Goal: Task Accomplishment & Management: Manage account settings

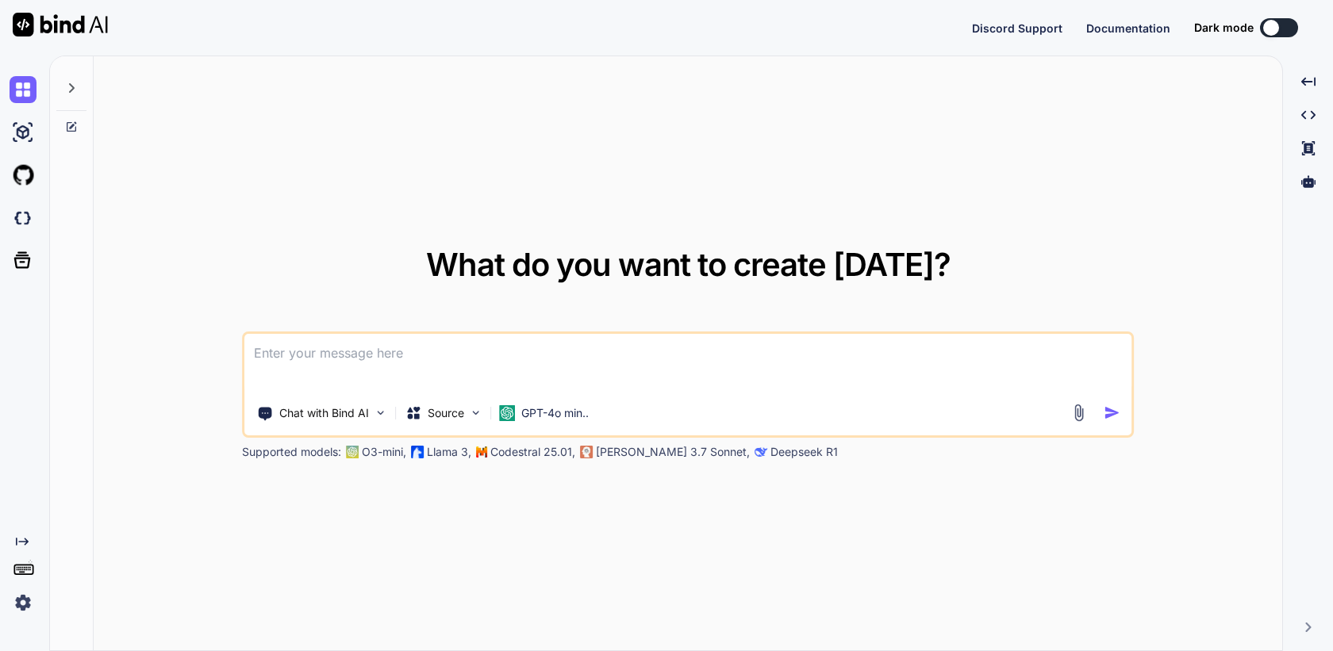
click at [25, 607] on img at bounding box center [23, 603] width 27 height 27
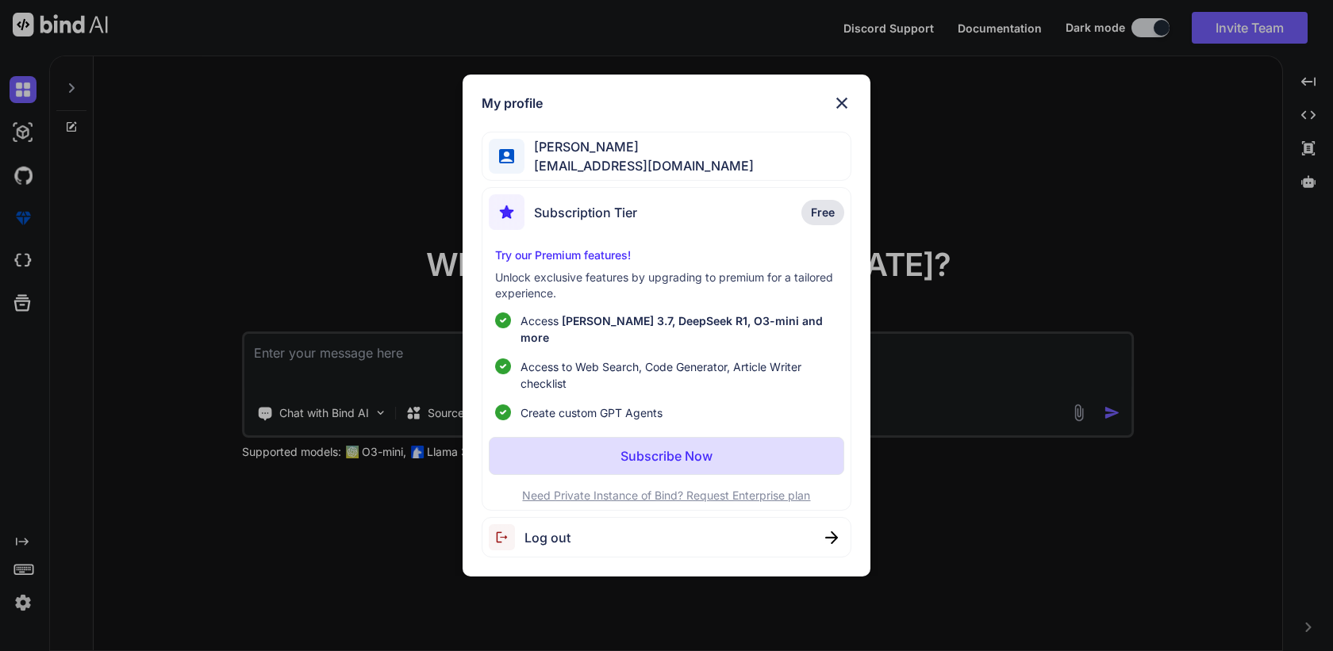
click at [559, 528] on span "Log out" at bounding box center [547, 537] width 46 height 19
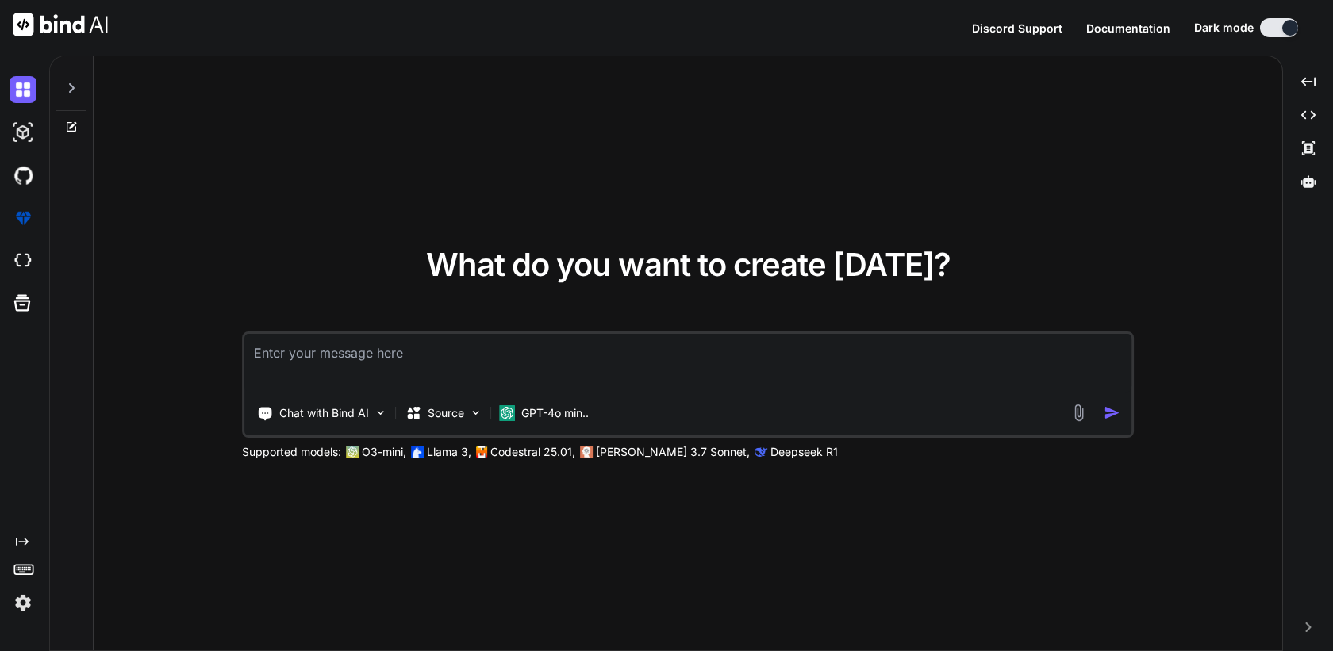
type textarea "x"
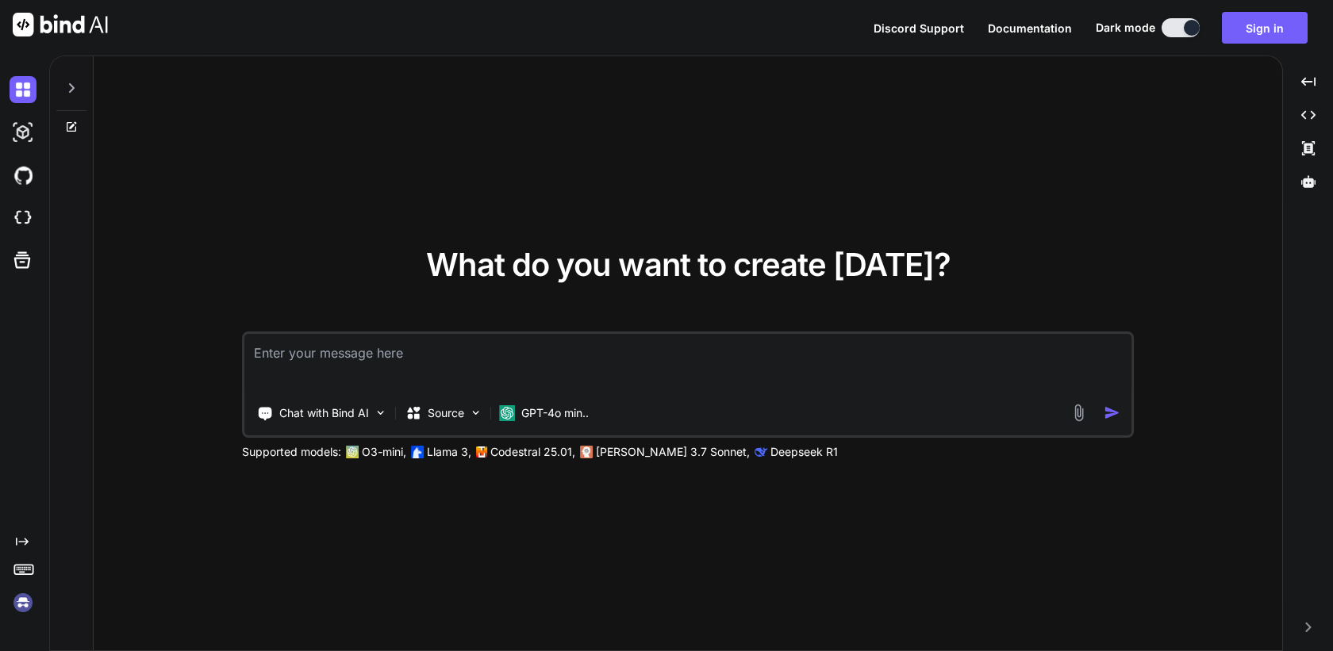
click at [19, 612] on img at bounding box center [23, 603] width 27 height 27
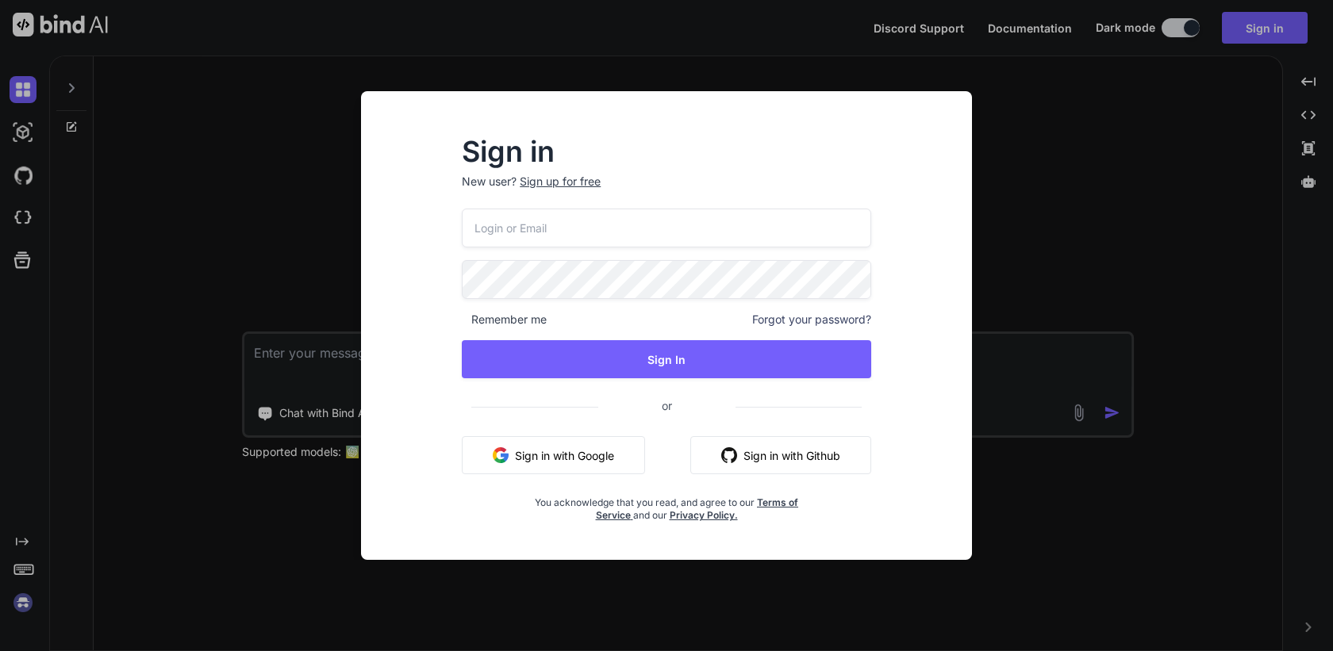
click at [576, 235] on input "email" at bounding box center [666, 228] width 409 height 39
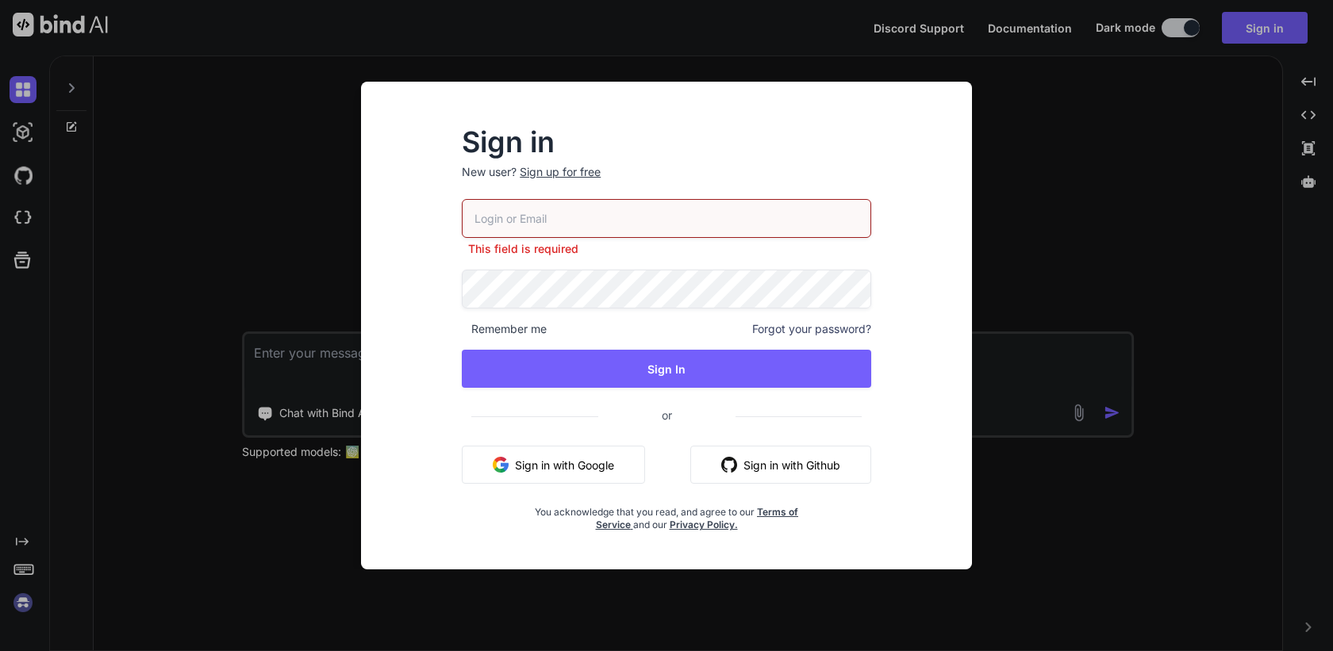
click at [636, 229] on input "email" at bounding box center [666, 218] width 409 height 39
paste input "bindai@zenkoy.com"
type input "bindai@zenkoy.com"
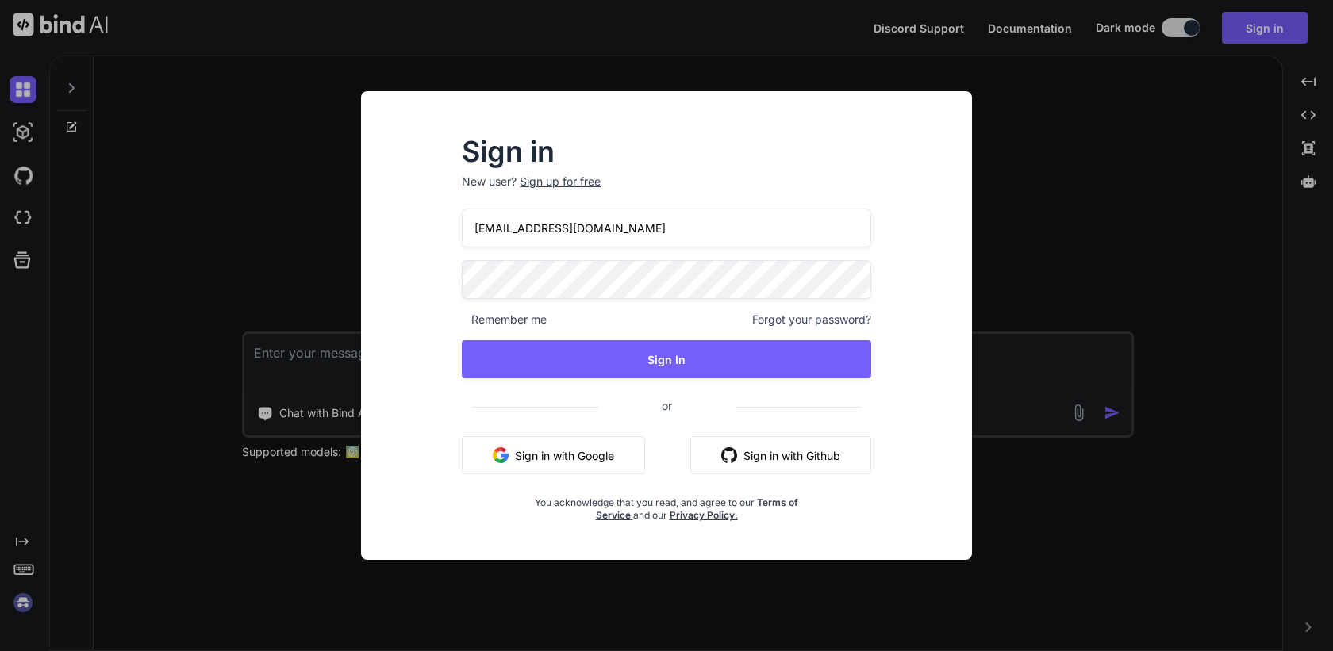
click at [697, 300] on div "bindai@zenkoy.com Remember me Forgot your password? Sign In or Sign in with Goo…" at bounding box center [666, 365] width 409 height 313
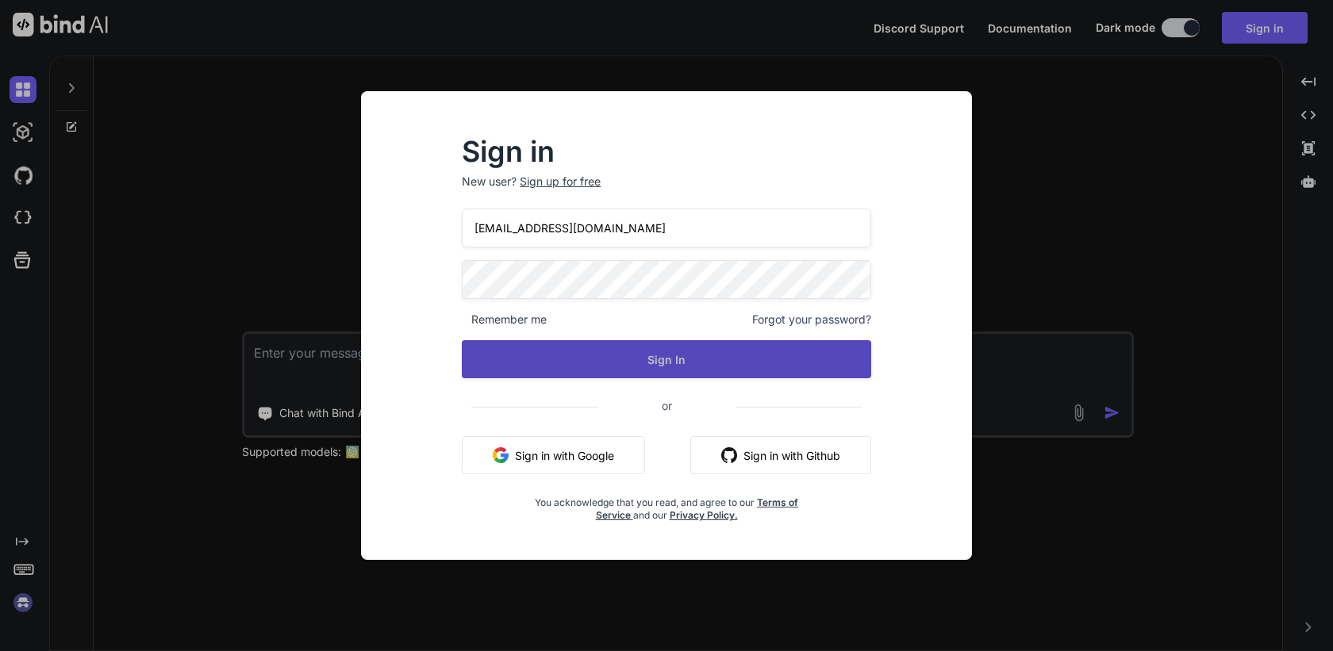
click at [669, 355] on button "Sign In" at bounding box center [666, 359] width 409 height 38
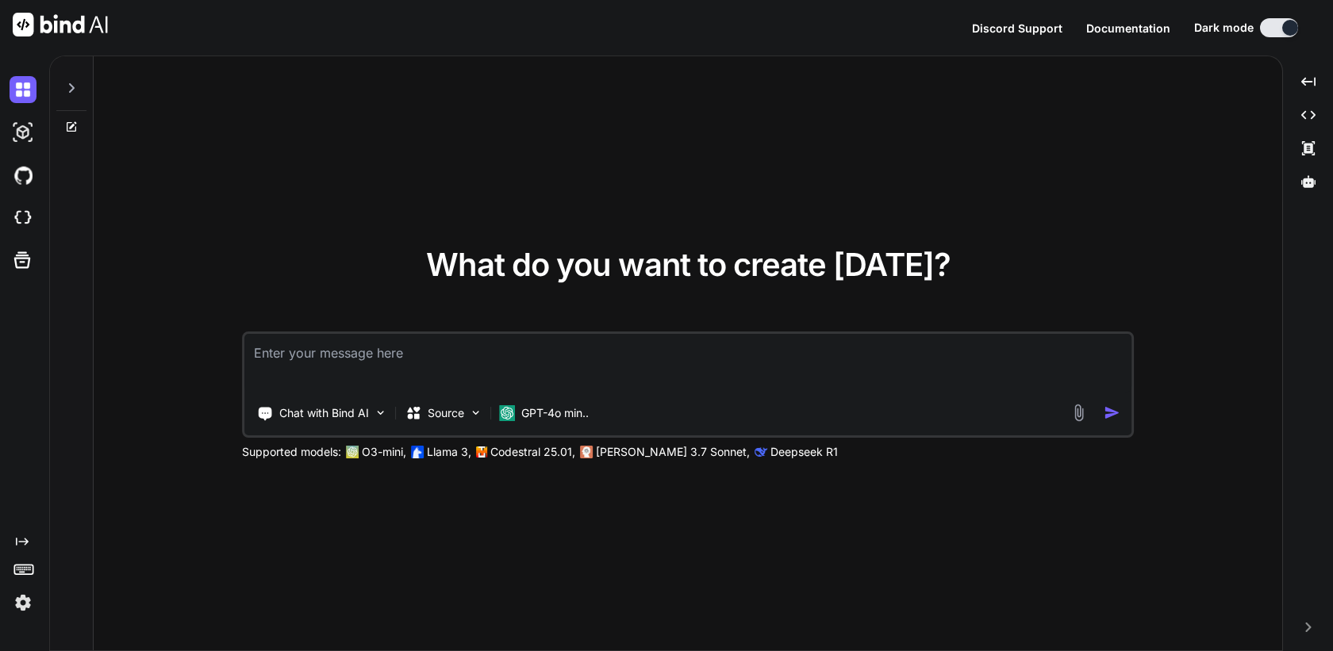
click at [24, 605] on img at bounding box center [23, 603] width 27 height 27
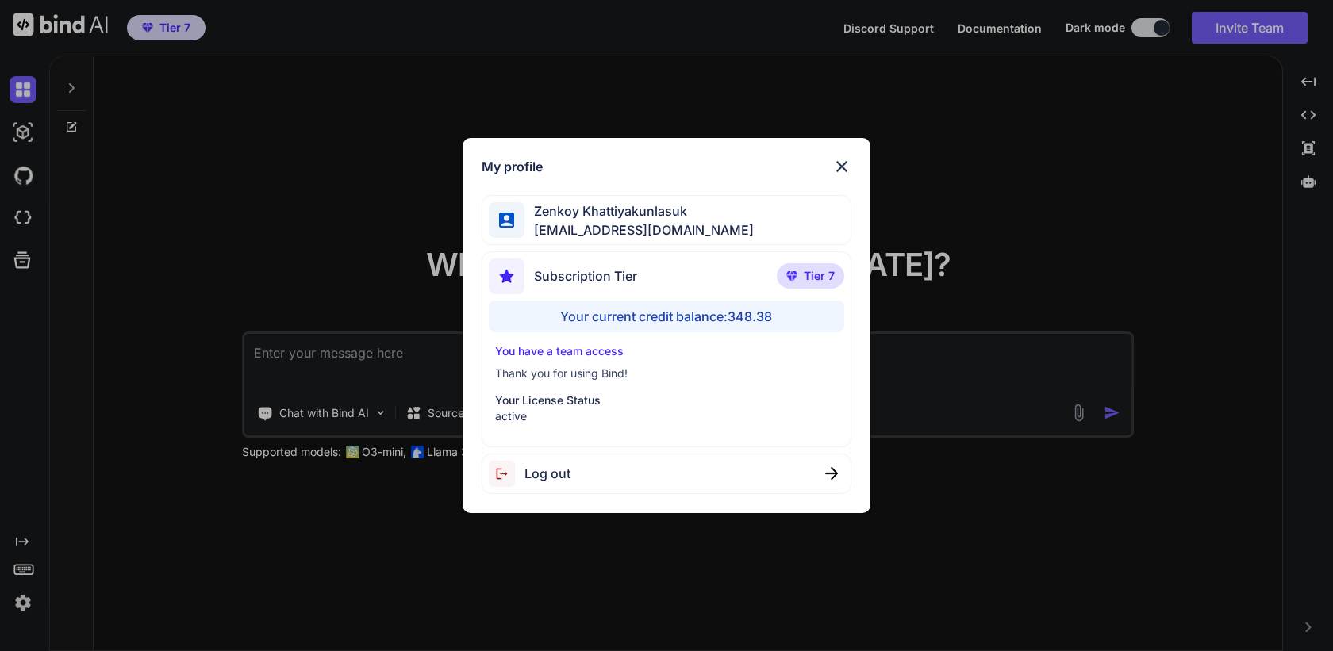
click at [24, 605] on div "My profile Zenkoy Khattiyakunlasuk bindai@zenkoy.com Subscription Tier Tier 7 Y…" at bounding box center [666, 325] width 1333 height 651
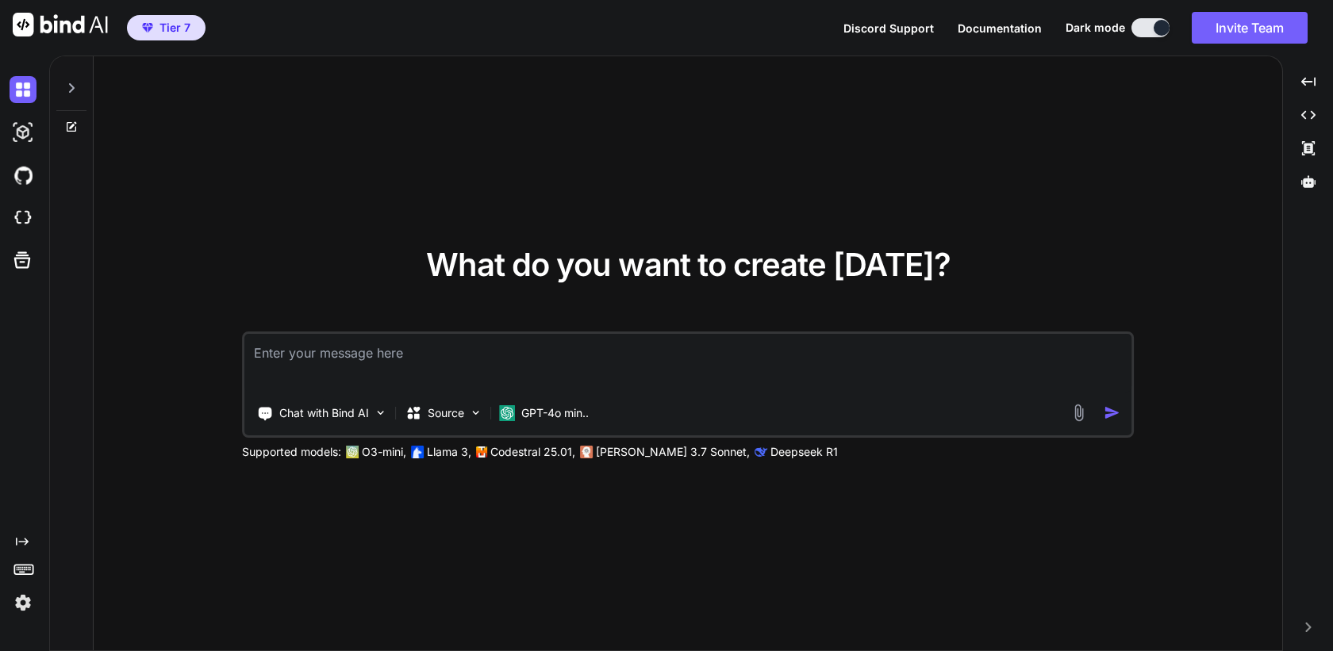
click at [75, 84] on icon at bounding box center [71, 88] width 13 height 13
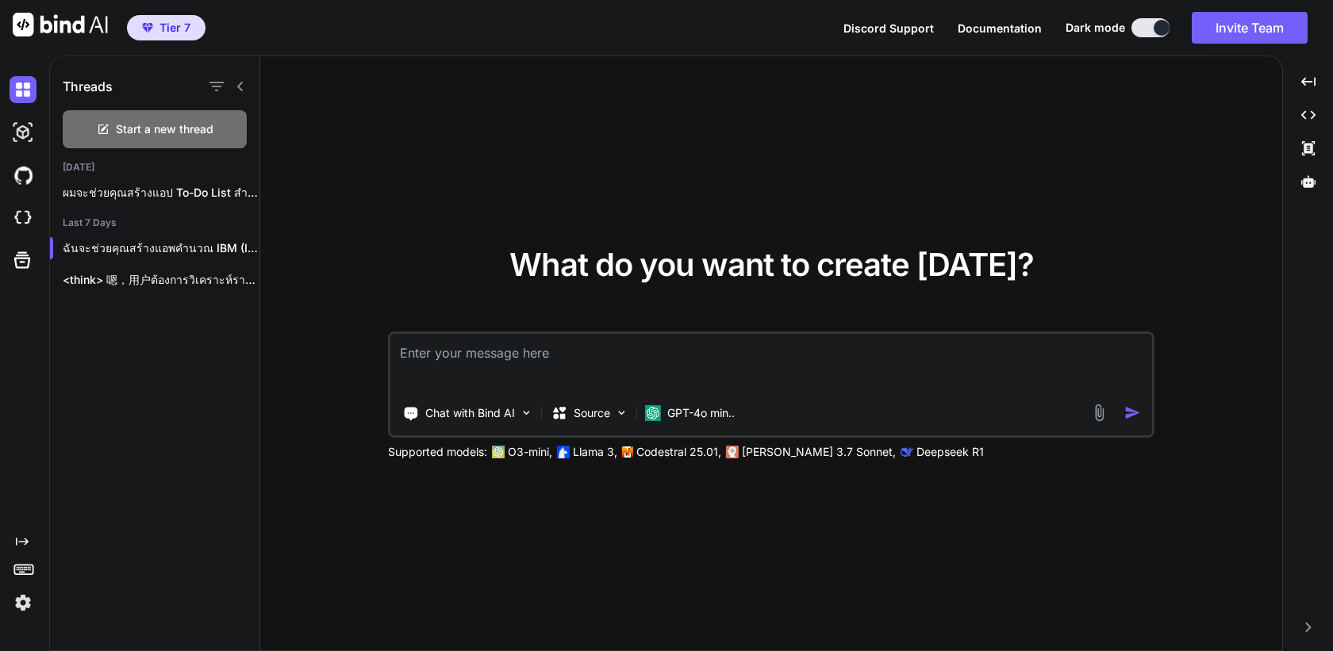
click at [75, 84] on h1 "Threads" at bounding box center [88, 86] width 50 height 19
click at [16, 229] on img at bounding box center [23, 218] width 27 height 27
click at [22, 602] on img at bounding box center [23, 603] width 27 height 27
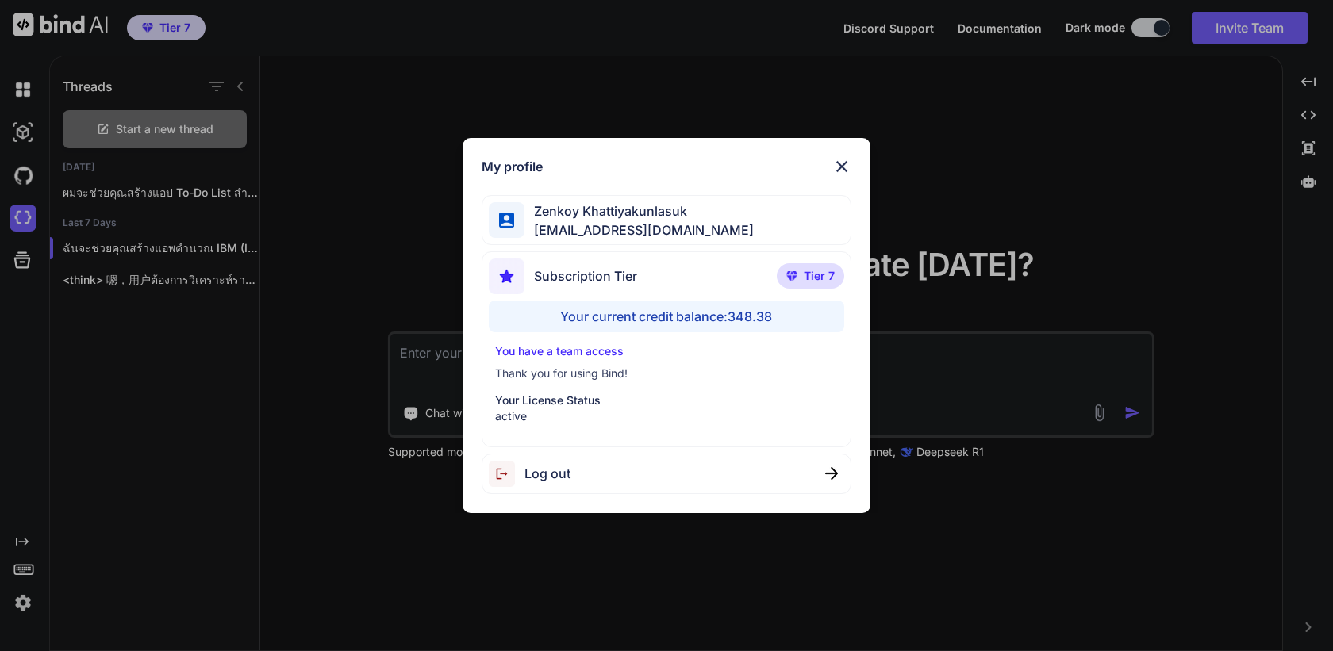
click at [572, 474] on div "Log out" at bounding box center [666, 474] width 369 height 40
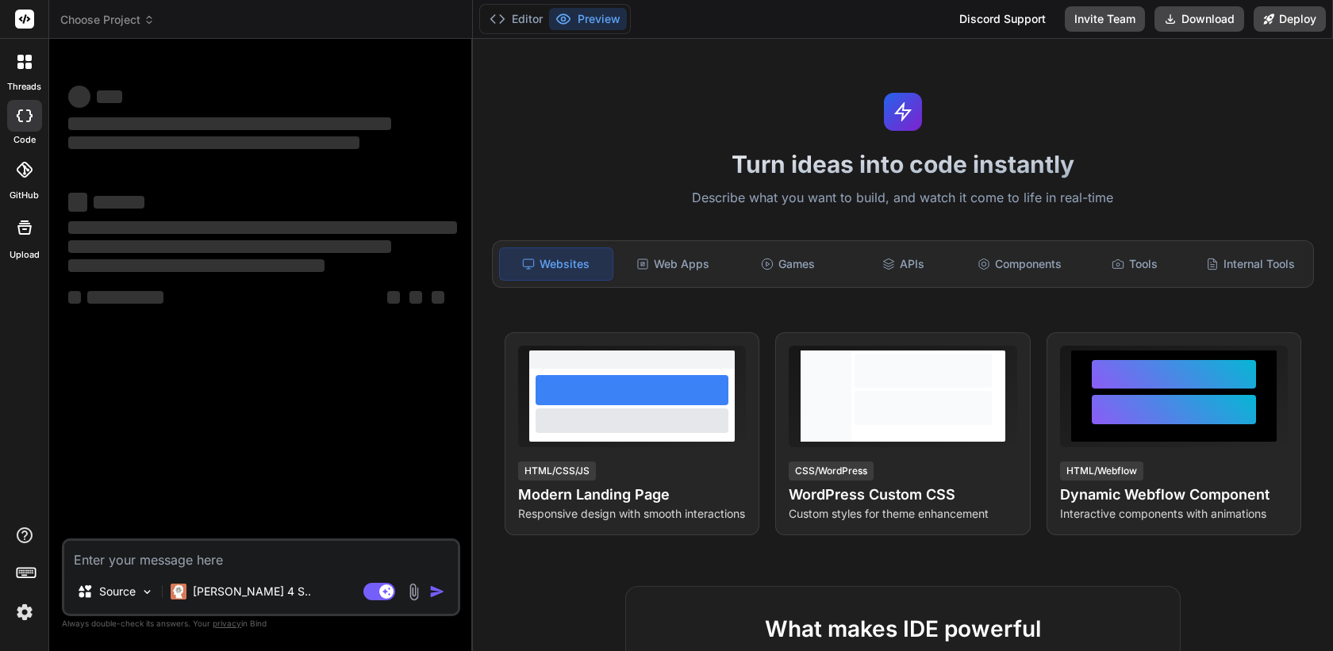
click at [23, 58] on icon at bounding box center [24, 62] width 14 height 14
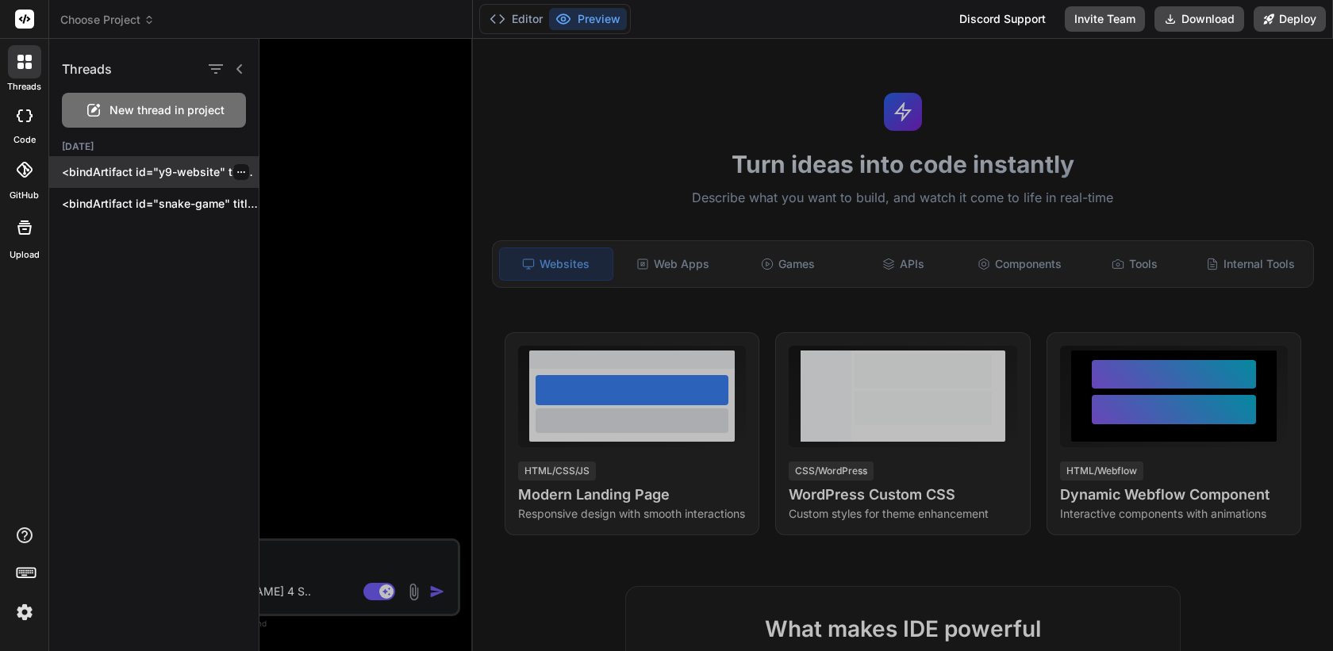
click at [144, 179] on p "<bindArtifact id="y9-website" title="Y9 สล็อต"> <bindAction type="file" filePat…" at bounding box center [160, 172] width 197 height 16
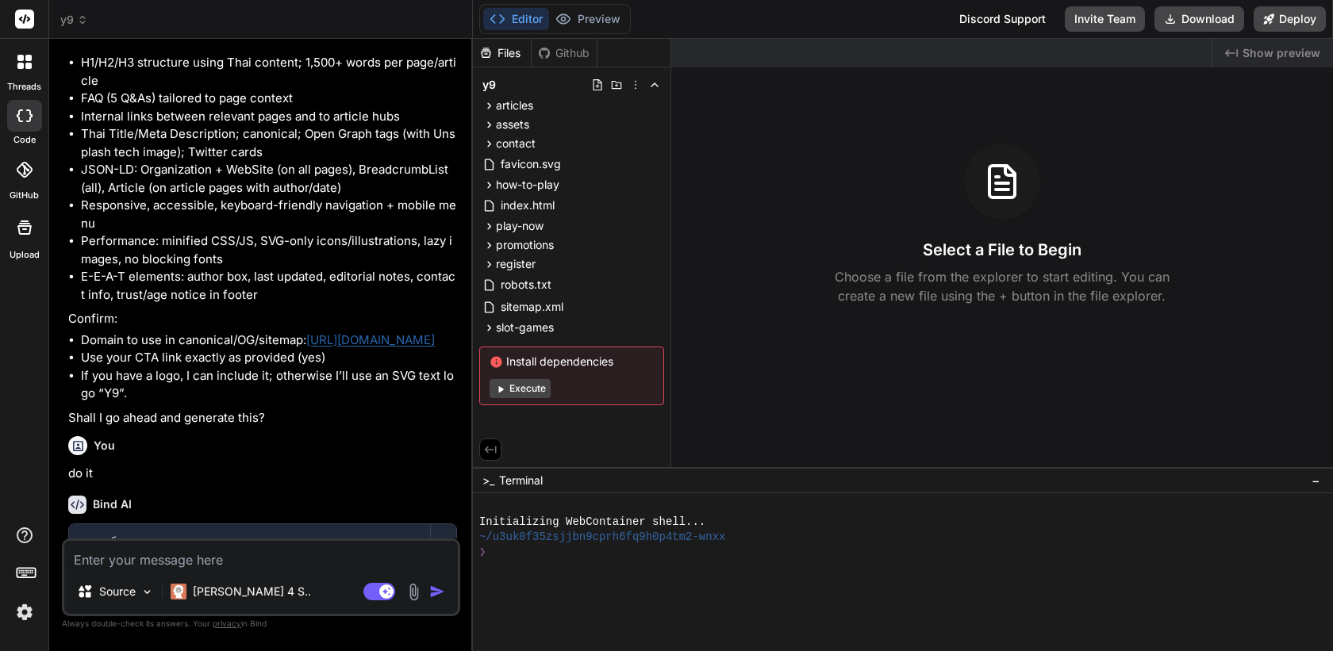
scroll to position [2656, 0]
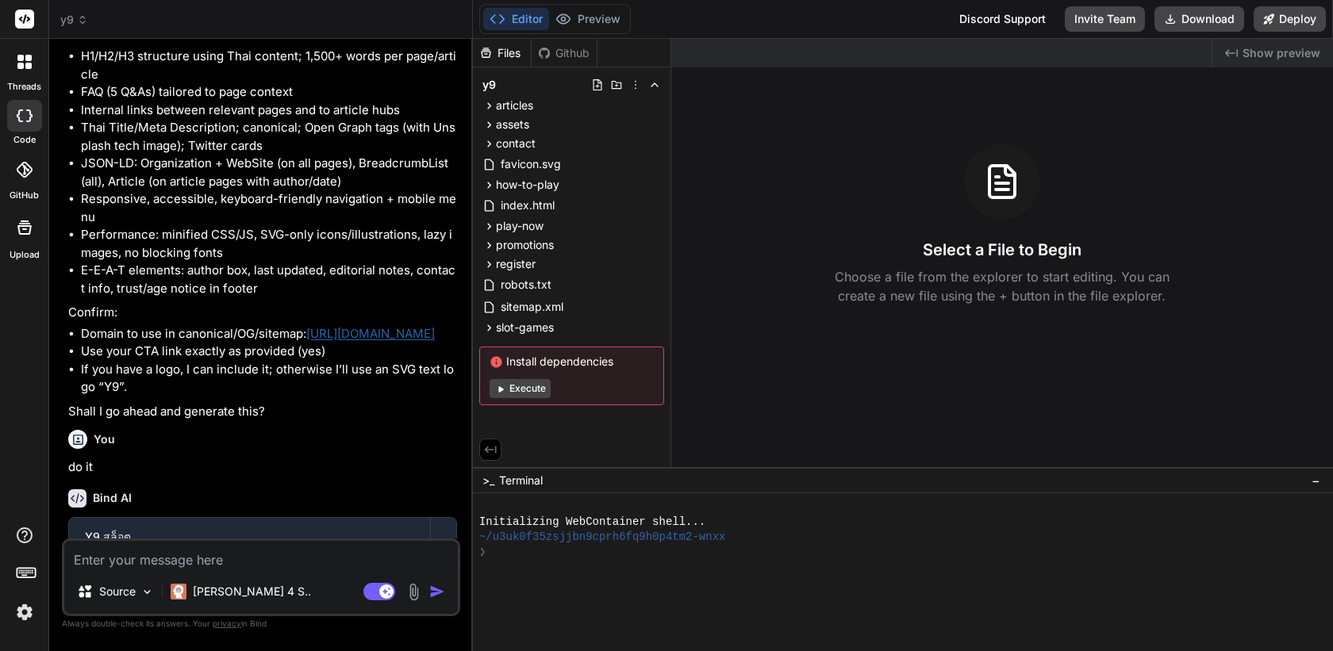
click at [527, 385] on button "Execute" at bounding box center [520, 388] width 61 height 19
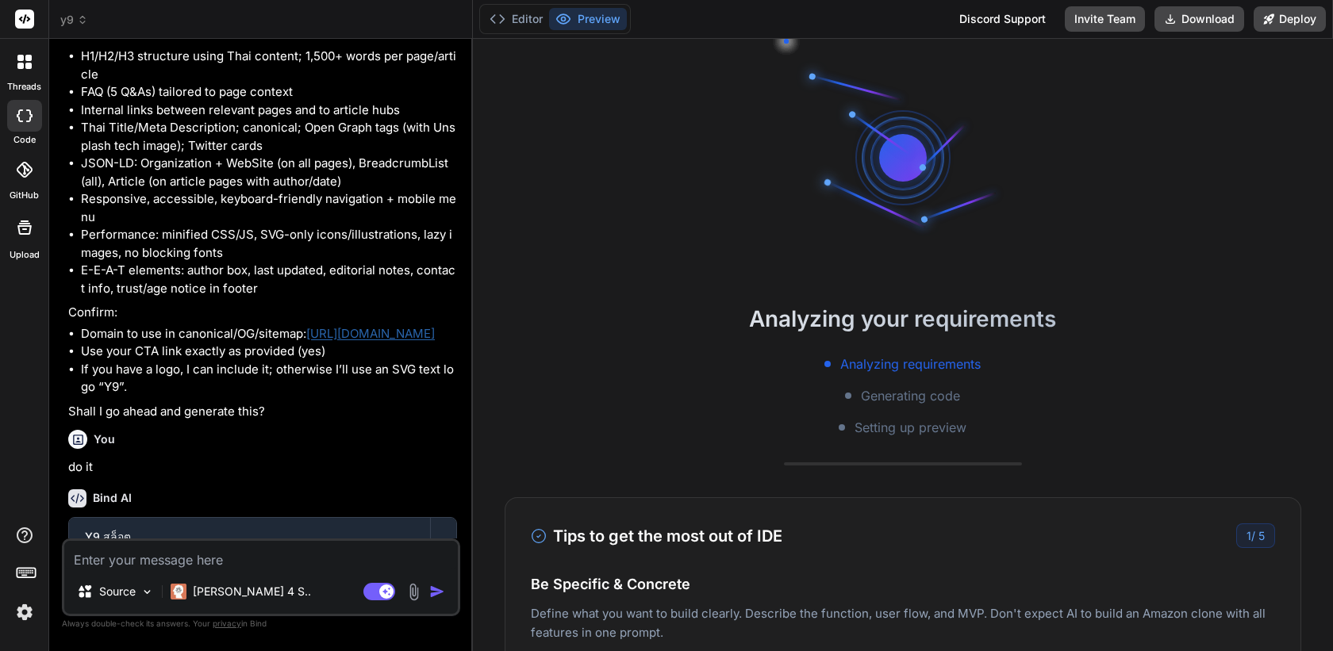
scroll to position [106, 0]
type textarea "x"
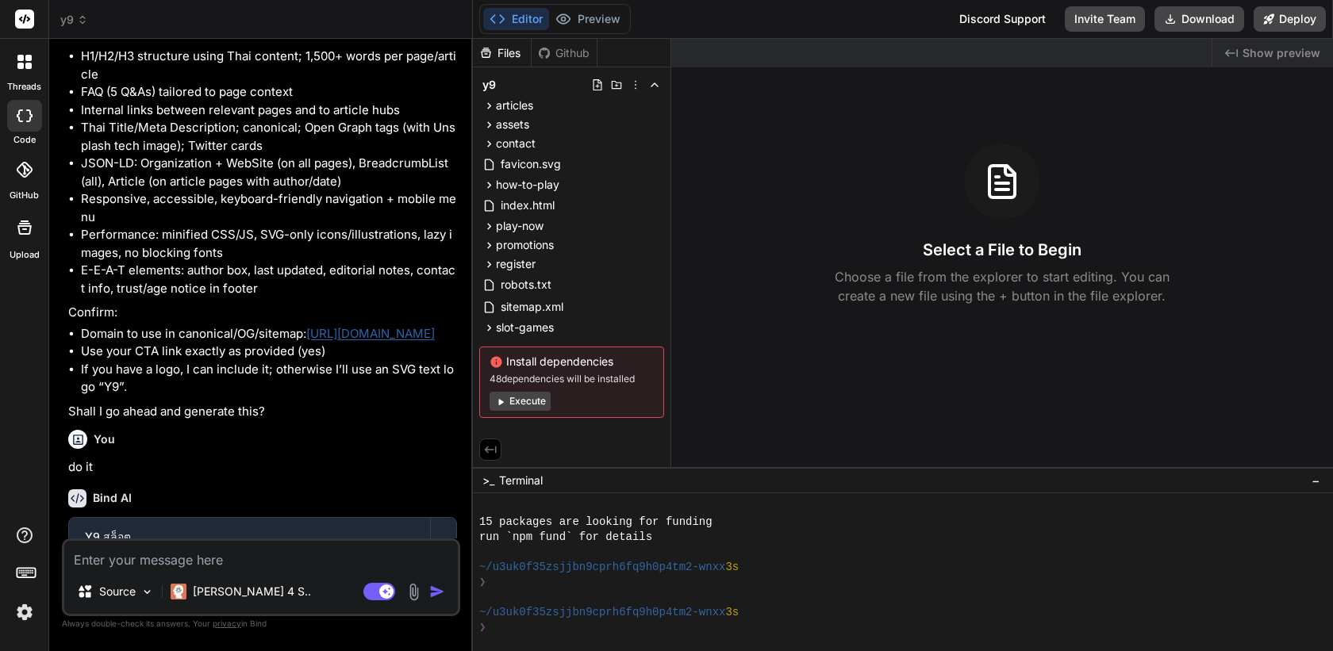
click at [562, 633] on div "❯" at bounding box center [893, 627] width 829 height 15
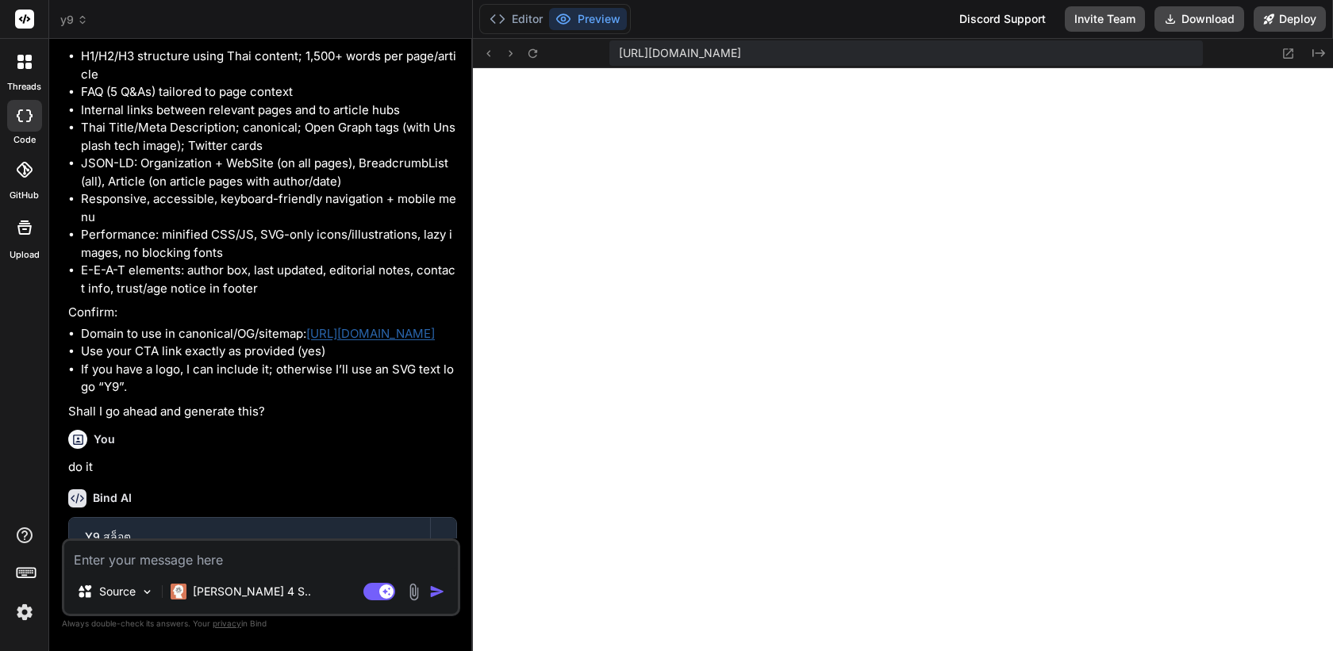
scroll to position [648, 0]
click at [1096, 15] on button "Invite Team" at bounding box center [1105, 18] width 80 height 25
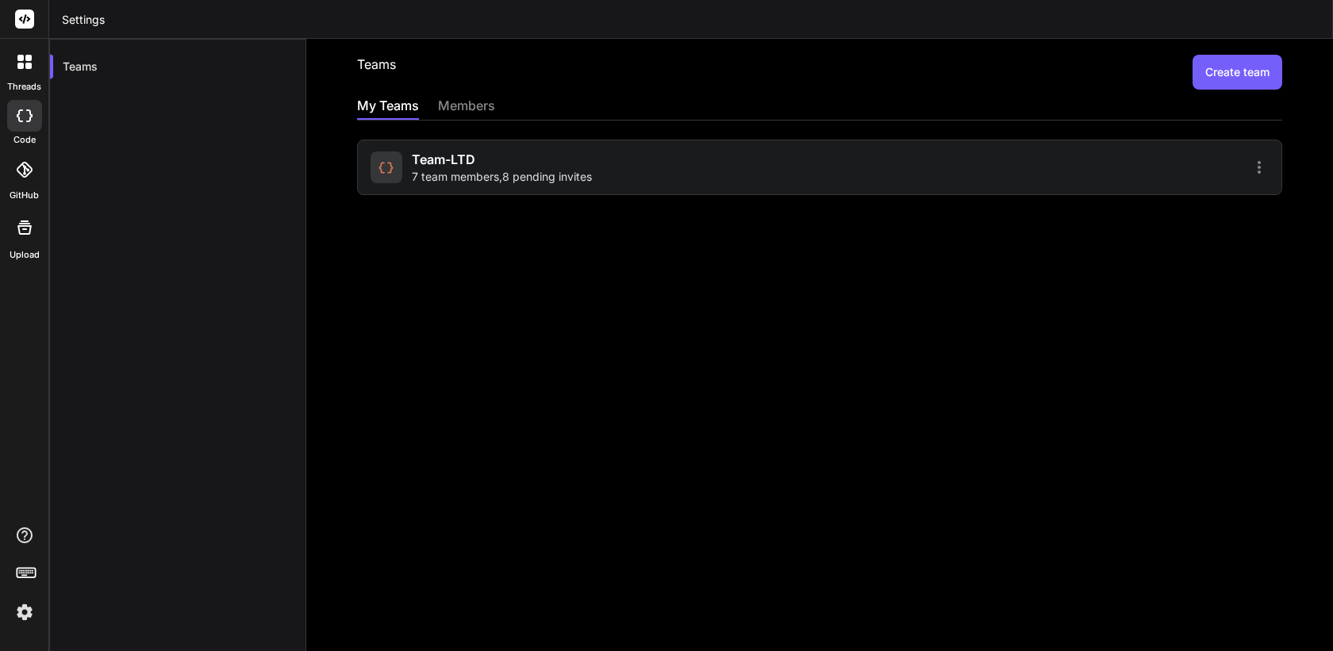
click at [565, 174] on span "7 team members , 8 pending invites" at bounding box center [502, 177] width 180 height 16
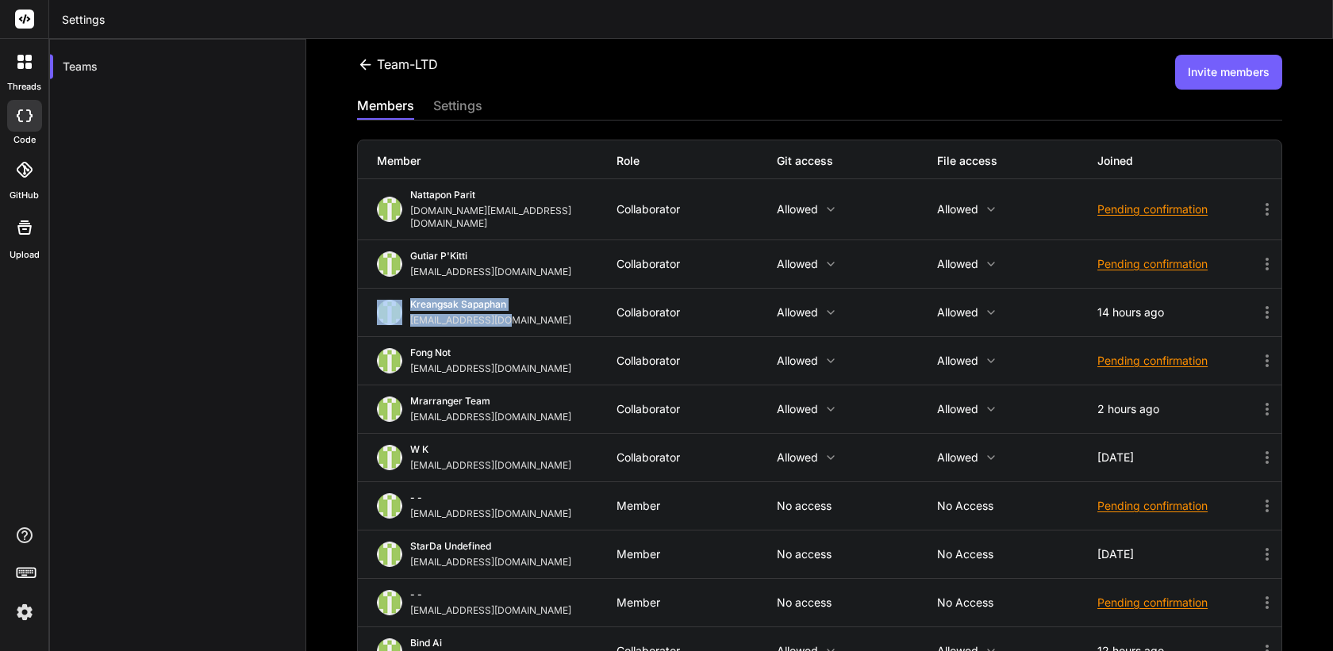
drag, startPoint x: 517, startPoint y: 306, endPoint x: 405, endPoint y: 308, distance: 111.1
click at [405, 308] on div "Kreangsak Sapaphan inseiong@gmail.com" at bounding box center [497, 312] width 240 height 29
click at [529, 317] on div "Kreangsak Sapaphan inseiong@gmail.com Collaborator Allowed Allowed 14 hours ago" at bounding box center [820, 313] width 924 height 48
drag, startPoint x: 521, startPoint y: 314, endPoint x: 407, endPoint y: 312, distance: 113.5
click at [407, 312] on div "Kreangsak Sapaphan inseiong@gmail.com Collaborator Allowed Allowed 14 hours ago" at bounding box center [820, 313] width 924 height 48
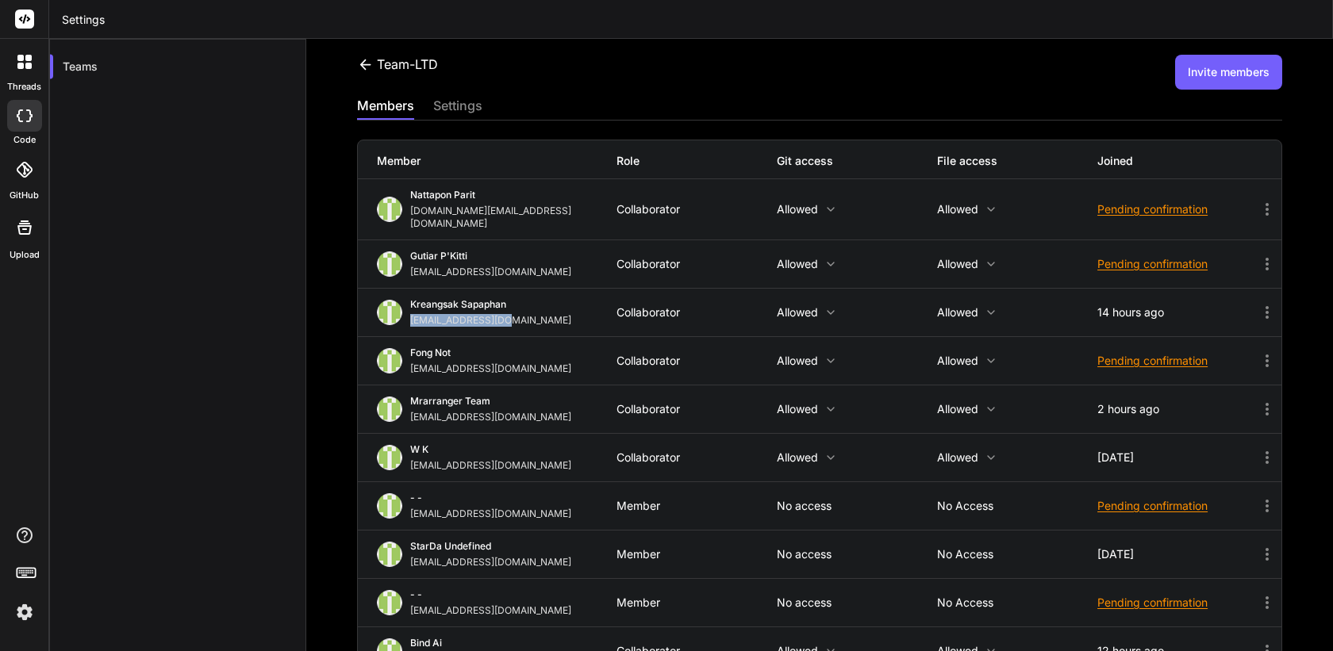
copy div "inseiong@gmail.com"
click at [26, 608] on img at bounding box center [24, 612] width 27 height 27
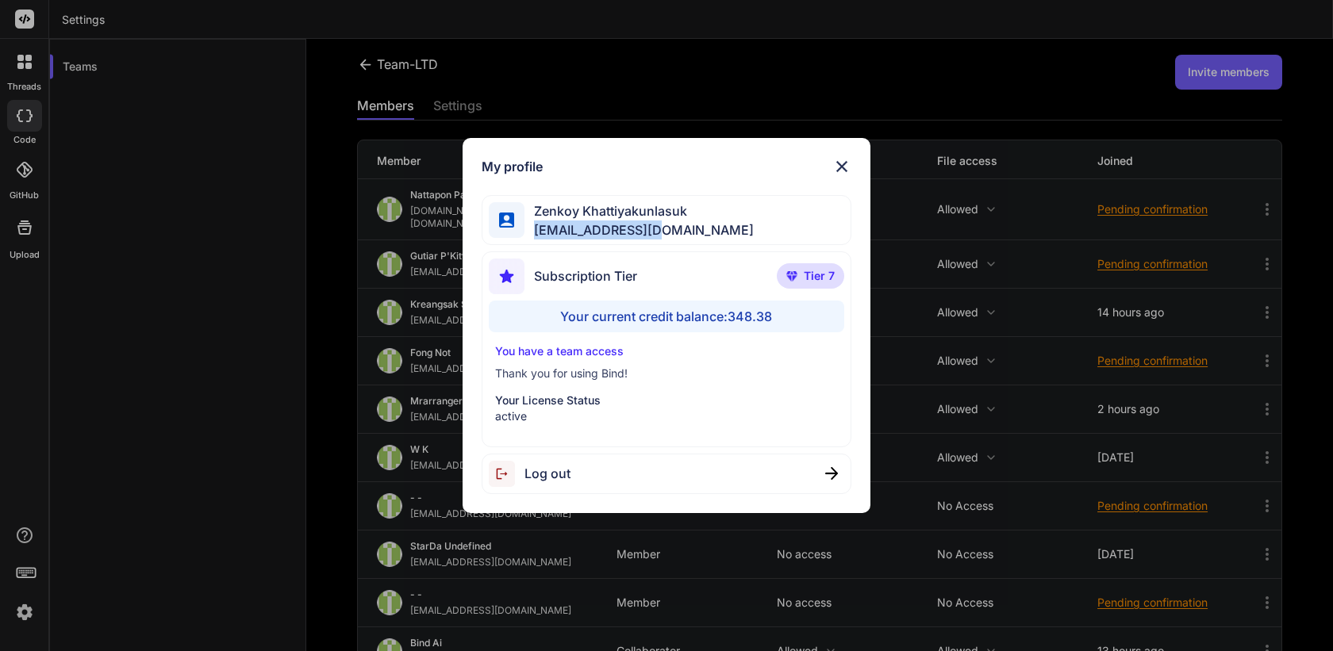
drag, startPoint x: 668, startPoint y: 235, endPoint x: 528, endPoint y: 235, distance: 140.4
click at [528, 235] on span "bindai@zenkoy.com" at bounding box center [638, 230] width 229 height 19
copy span "bindai@zenkoy.com"
click at [841, 168] on img at bounding box center [841, 166] width 19 height 19
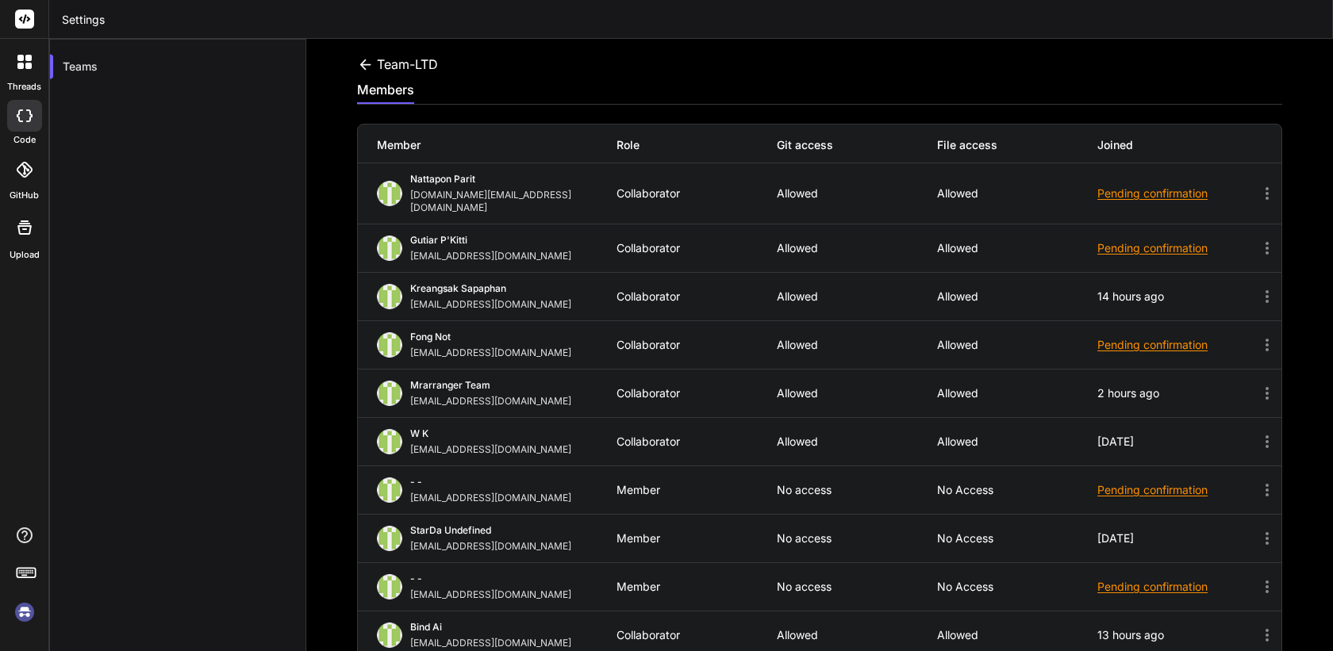
click at [22, 125] on div at bounding box center [24, 116] width 35 height 32
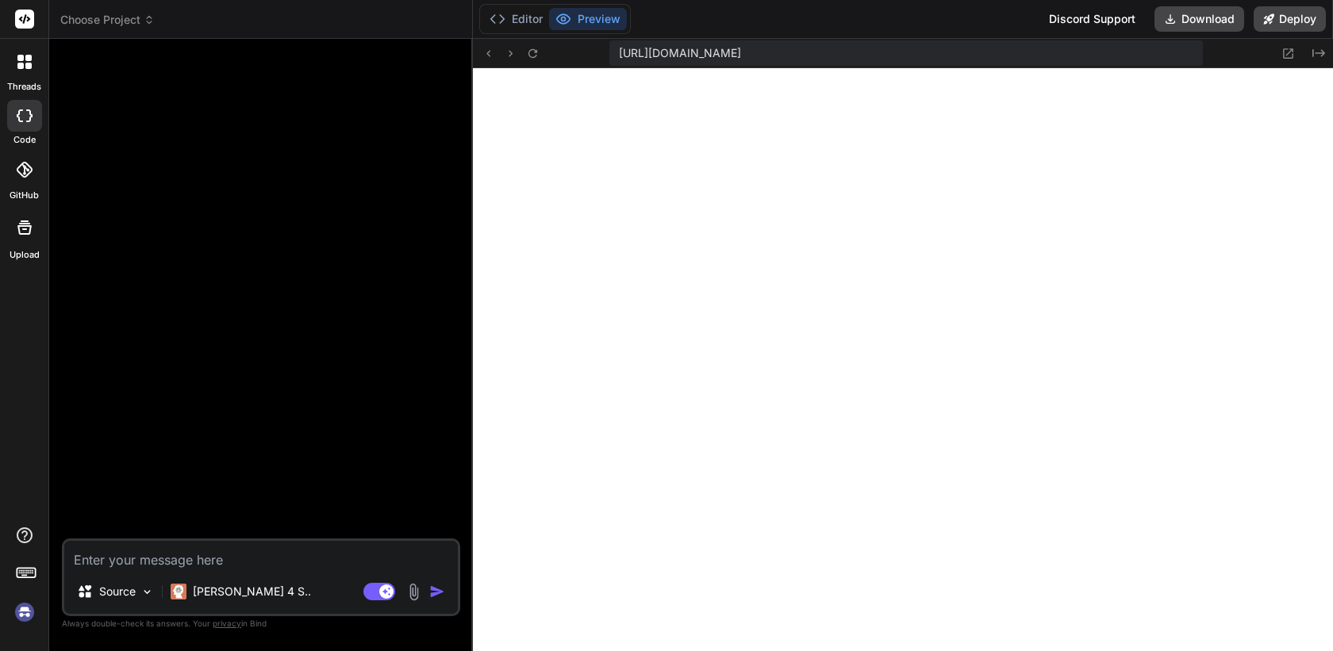
click at [413, 590] on img at bounding box center [414, 592] width 18 height 18
type textarea "x"
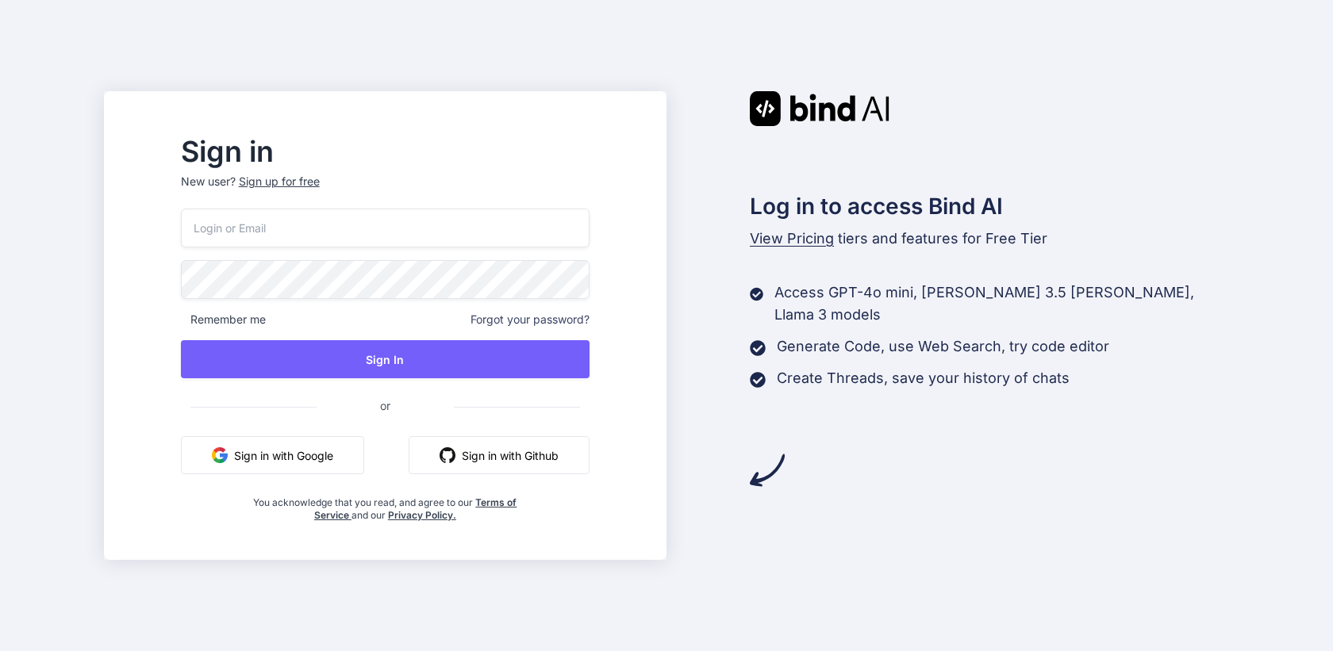
click at [337, 456] on button "Sign in with Google" at bounding box center [272, 455] width 183 height 38
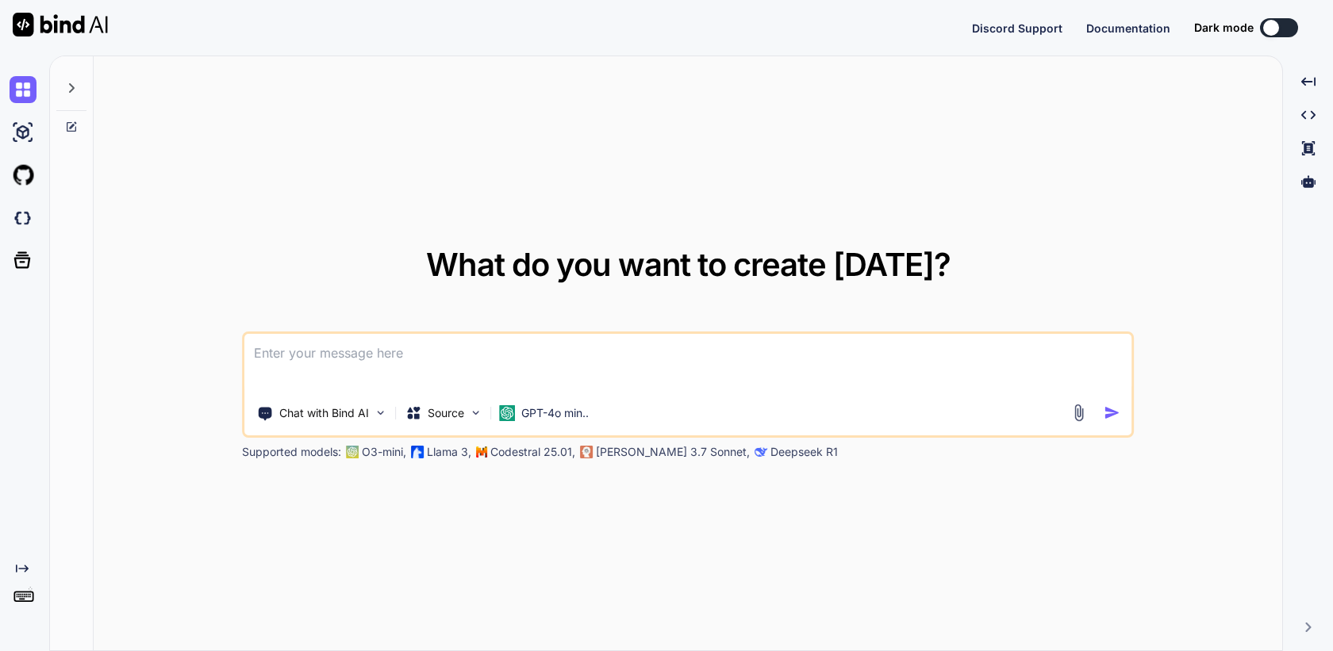
type textarea "x"
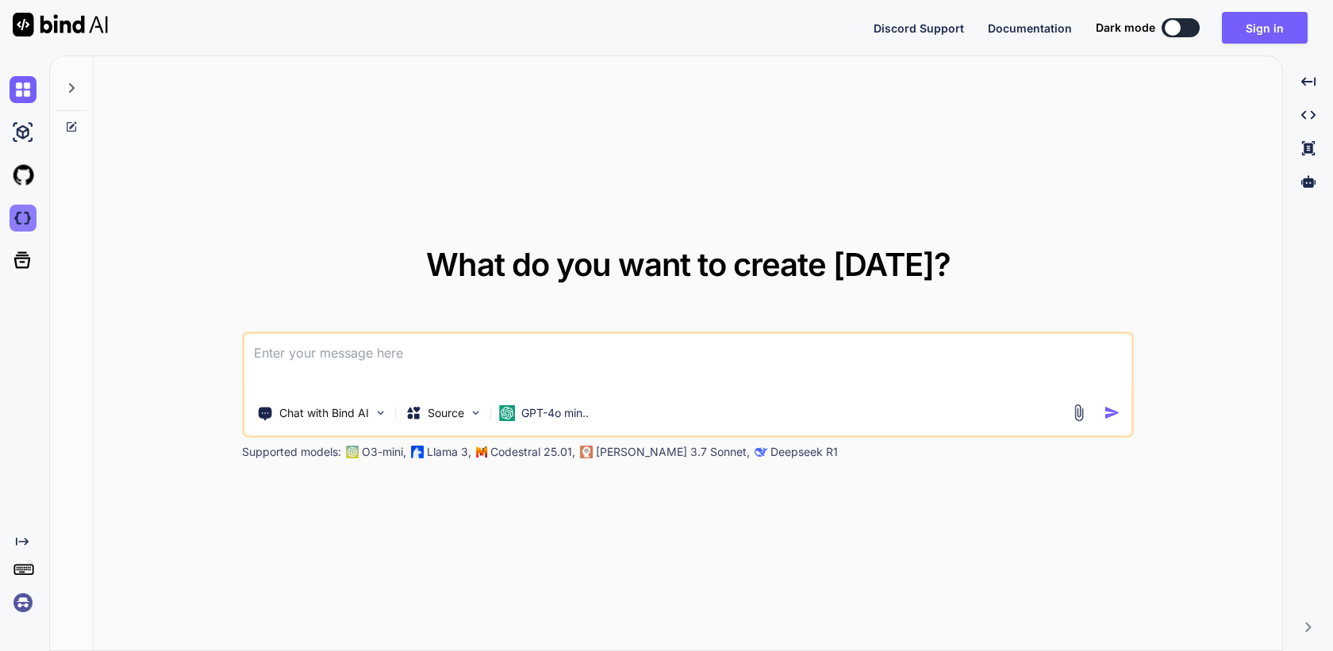
click at [25, 219] on img at bounding box center [23, 218] width 27 height 27
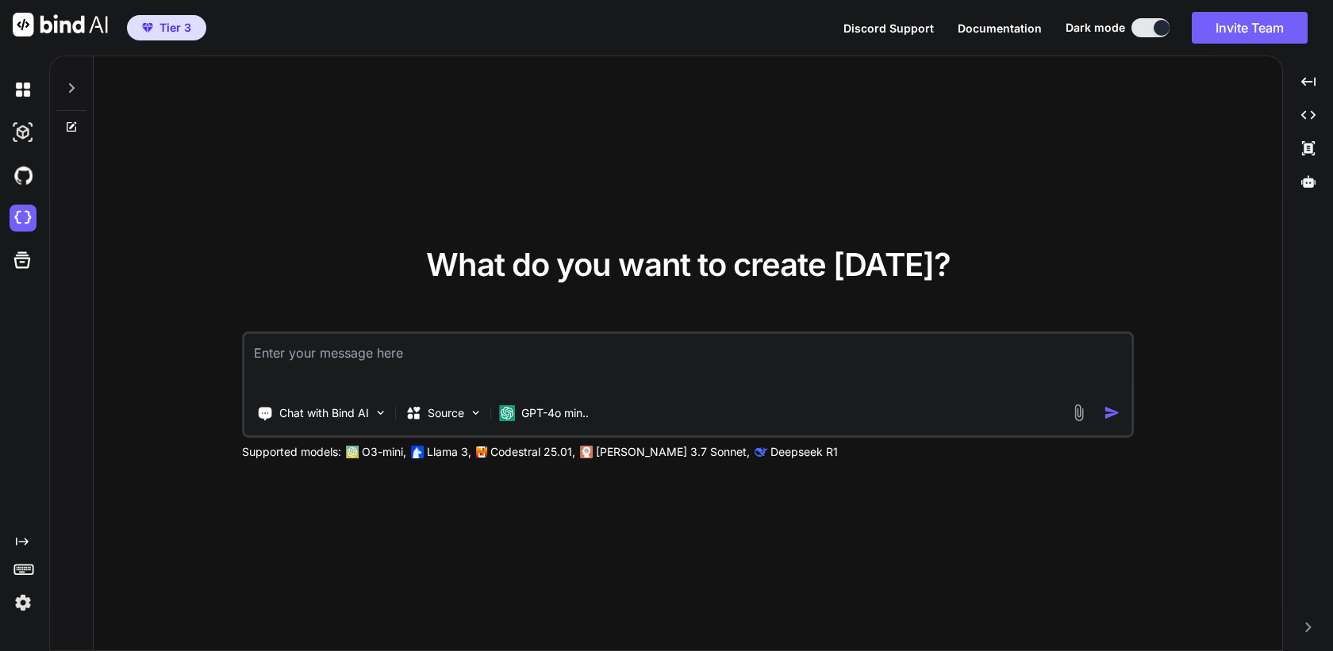
click at [18, 605] on img at bounding box center [23, 603] width 27 height 27
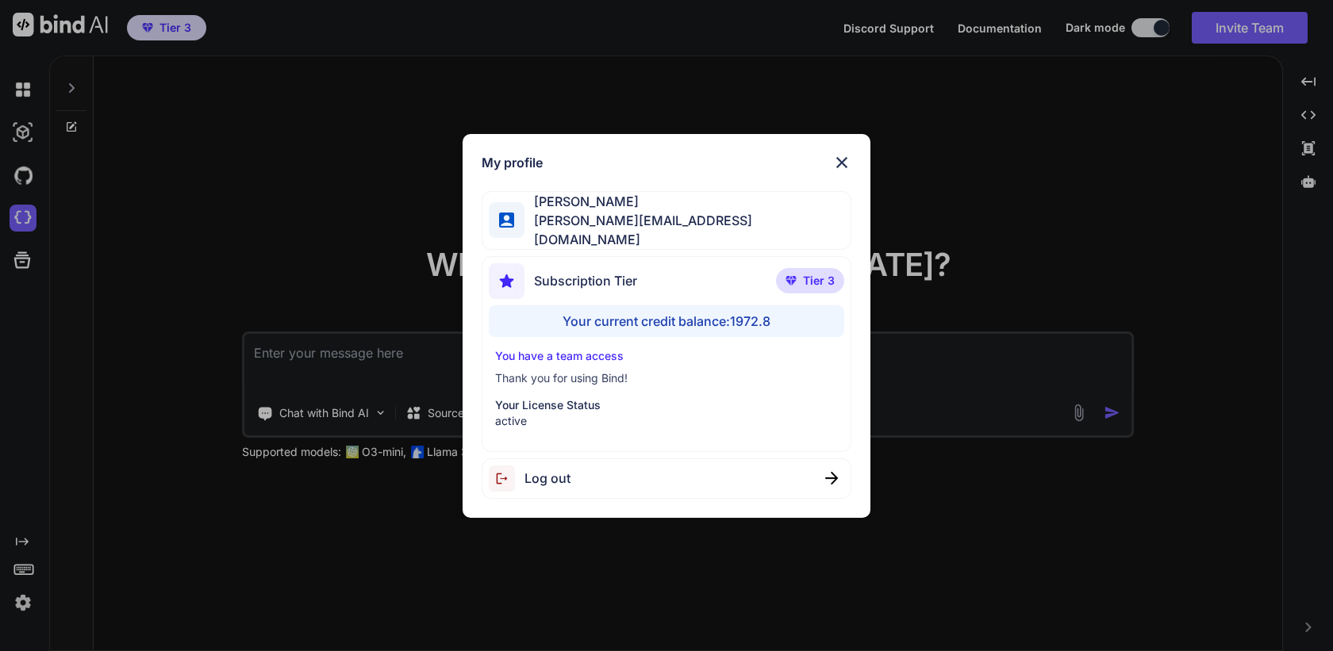
click at [195, 459] on div "My profile Sam P sam@getbind.co Subscription Tier Tier 3 Your current credit ba…" at bounding box center [666, 325] width 1333 height 651
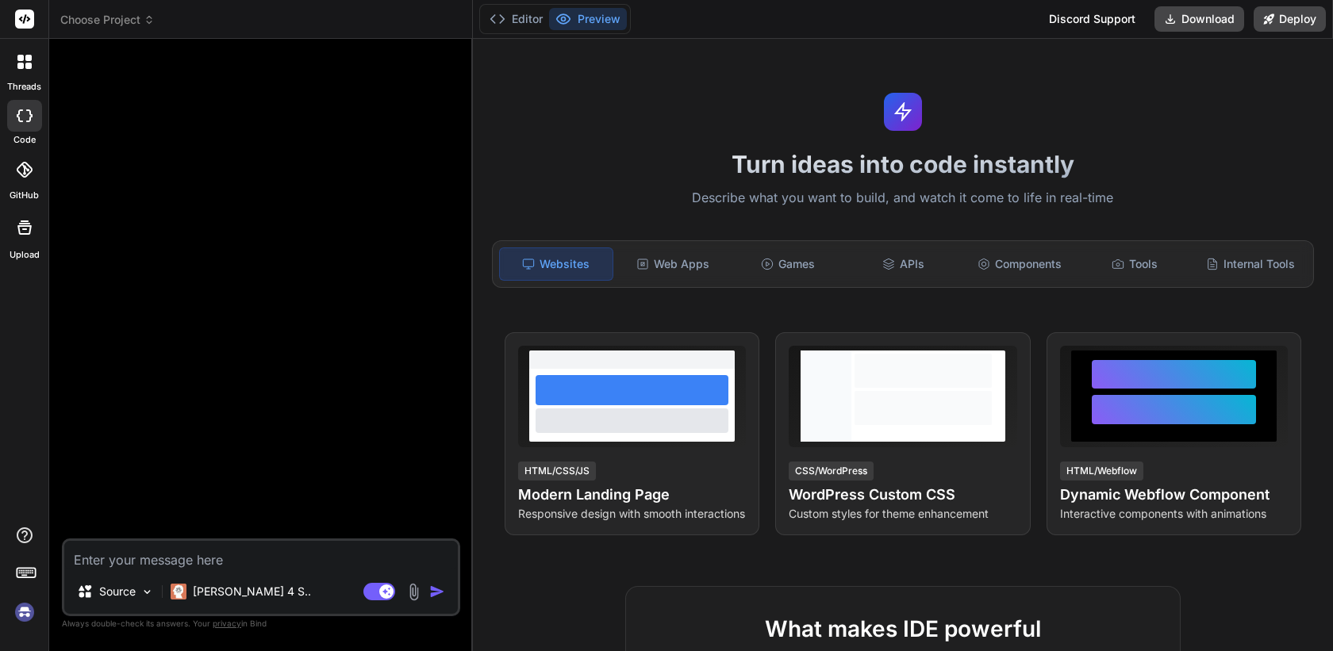
click at [11, 612] on img at bounding box center [24, 612] width 27 height 27
click at [413, 594] on img at bounding box center [414, 592] width 18 height 18
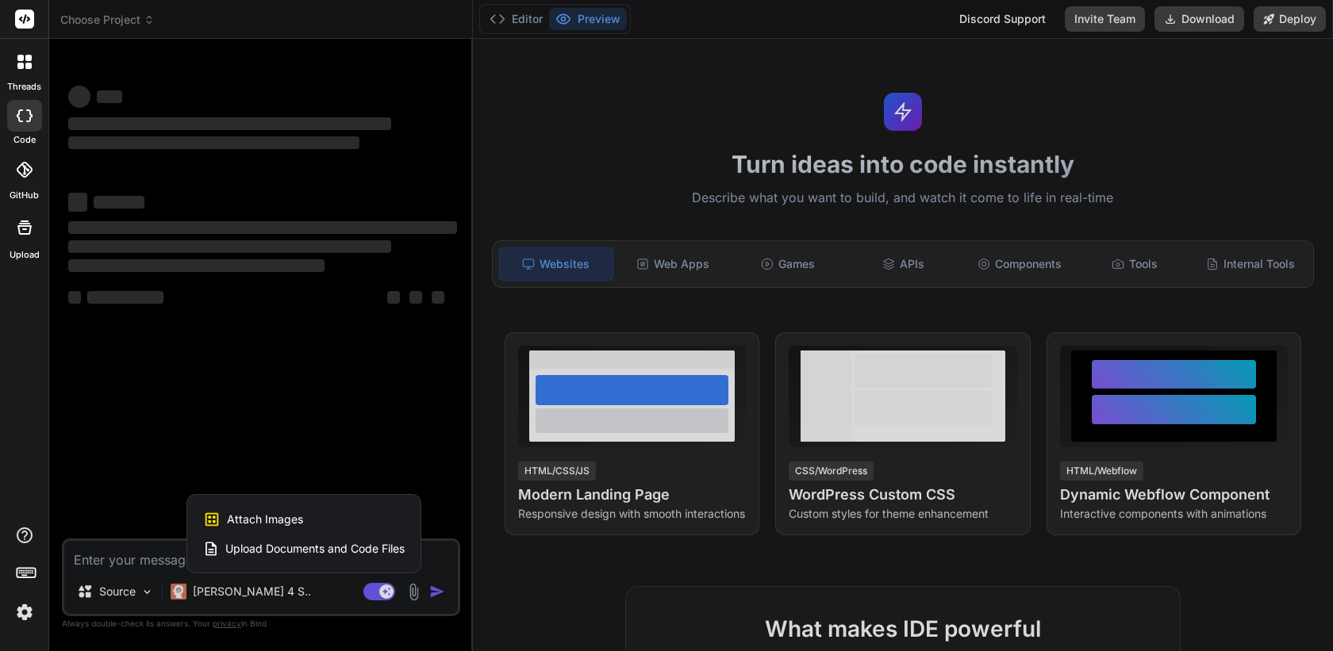
click at [382, 552] on span "Upload Documents and Code Files" at bounding box center [314, 549] width 179 height 16
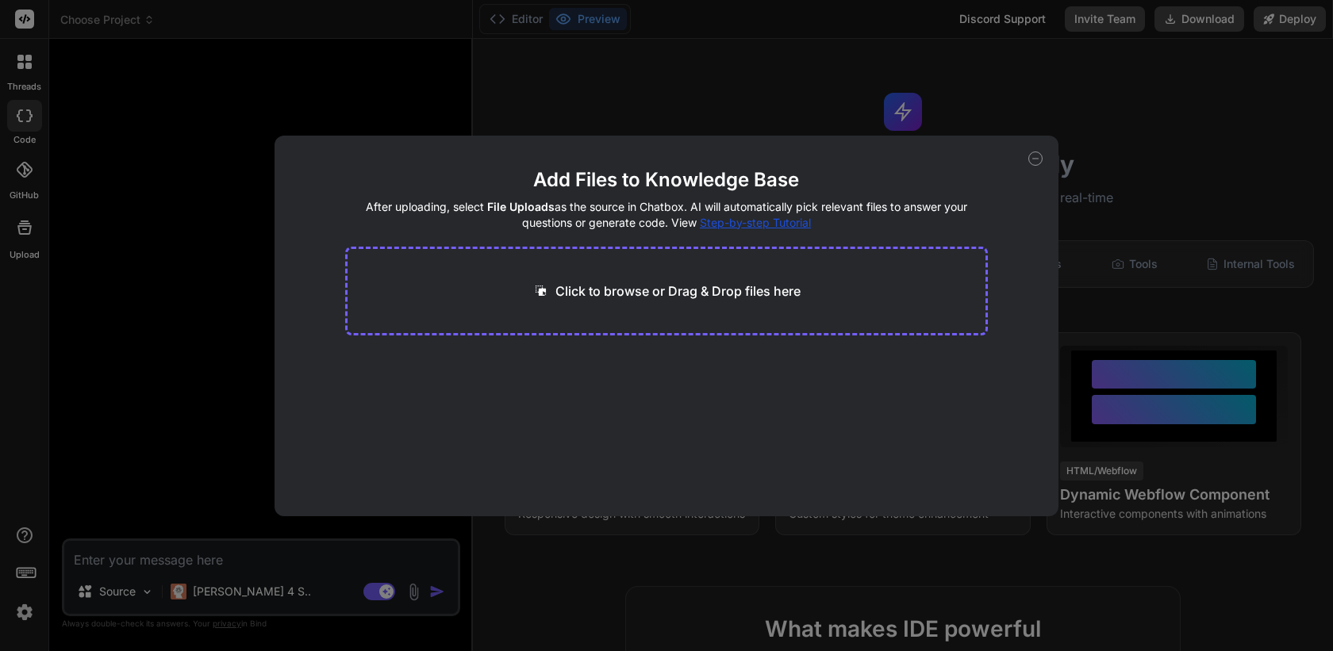
click at [1032, 157] on icon at bounding box center [1035, 159] width 14 height 14
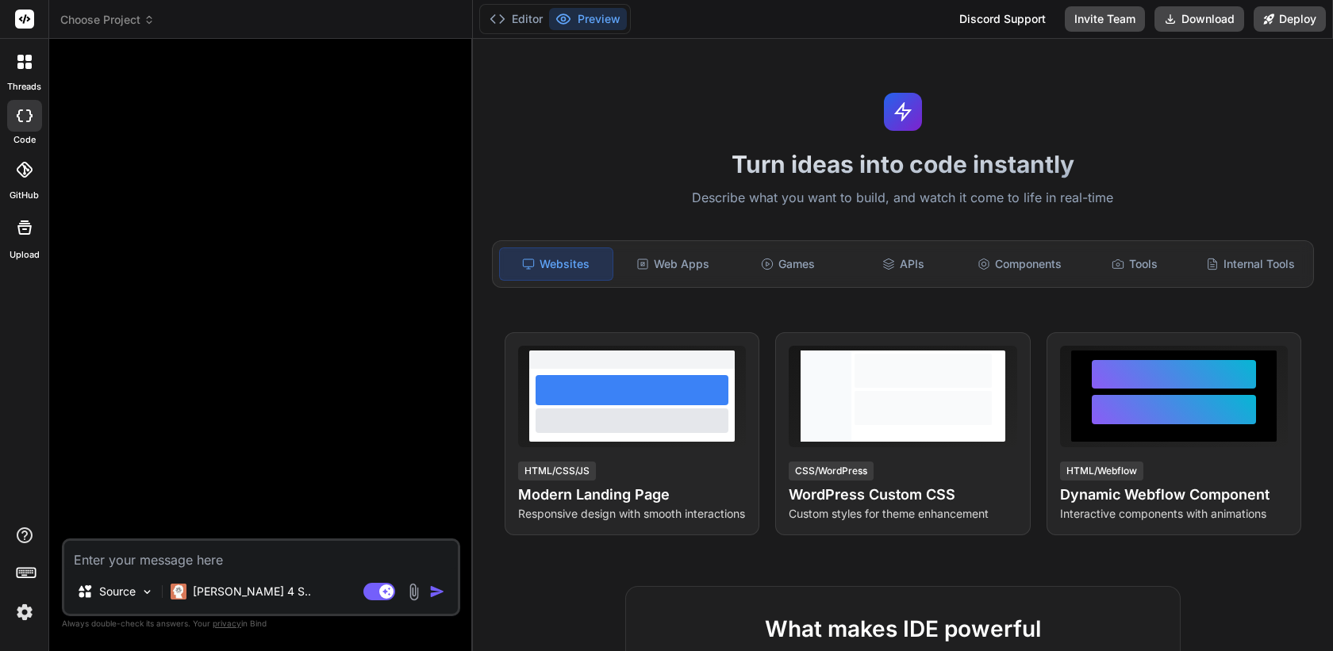
click at [410, 588] on img at bounding box center [414, 592] width 18 height 18
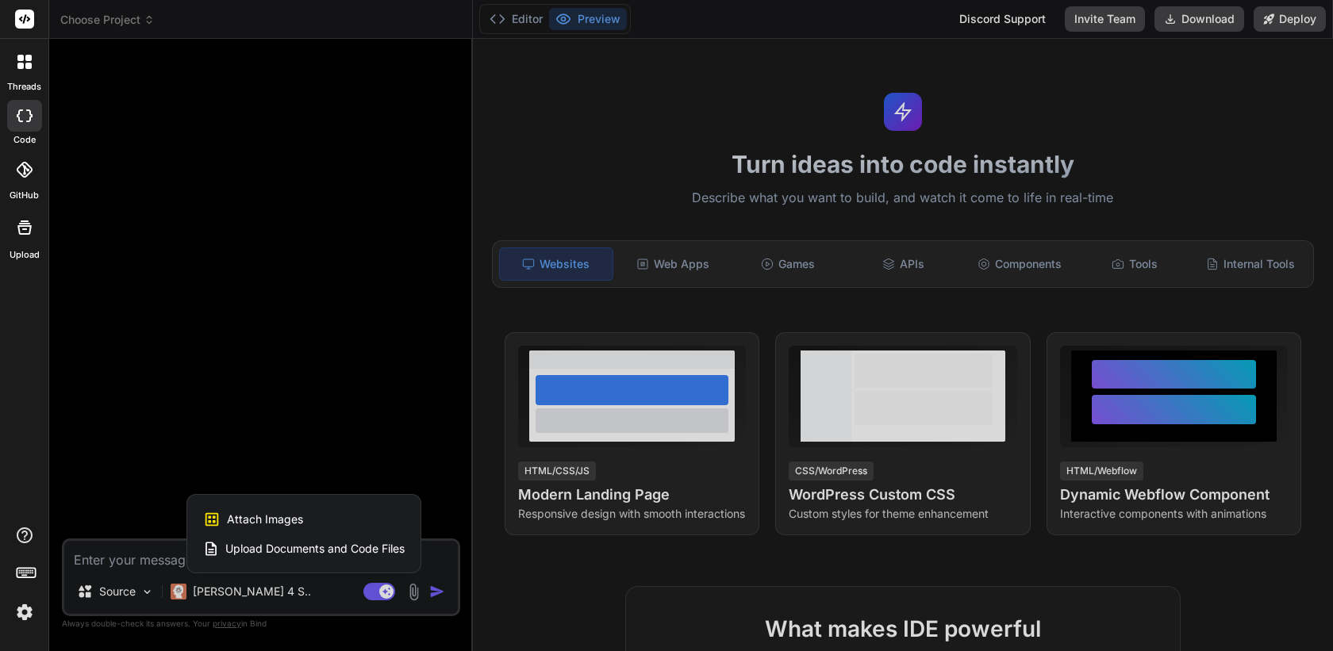
click at [411, 594] on div at bounding box center [666, 325] width 1333 height 651
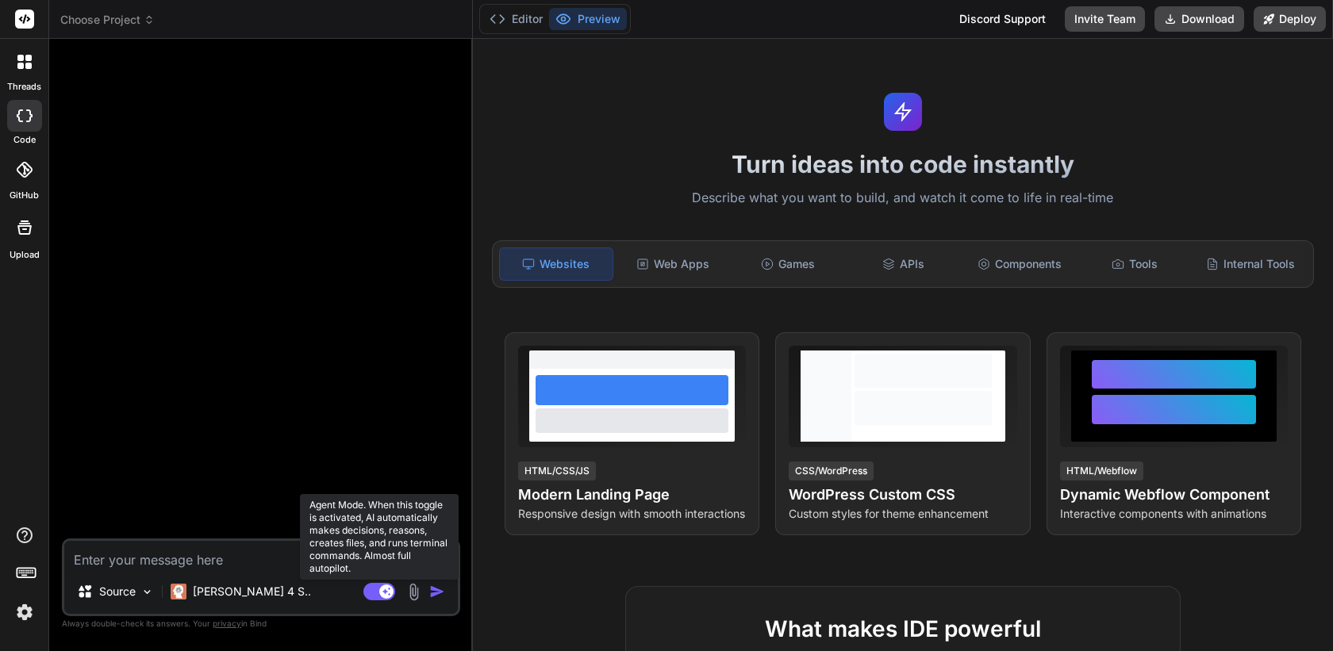
click at [381, 590] on rect at bounding box center [386, 592] width 14 height 14
type textarea "x"
click at [386, 590] on rect at bounding box center [379, 591] width 32 height 17
type textarea "x"
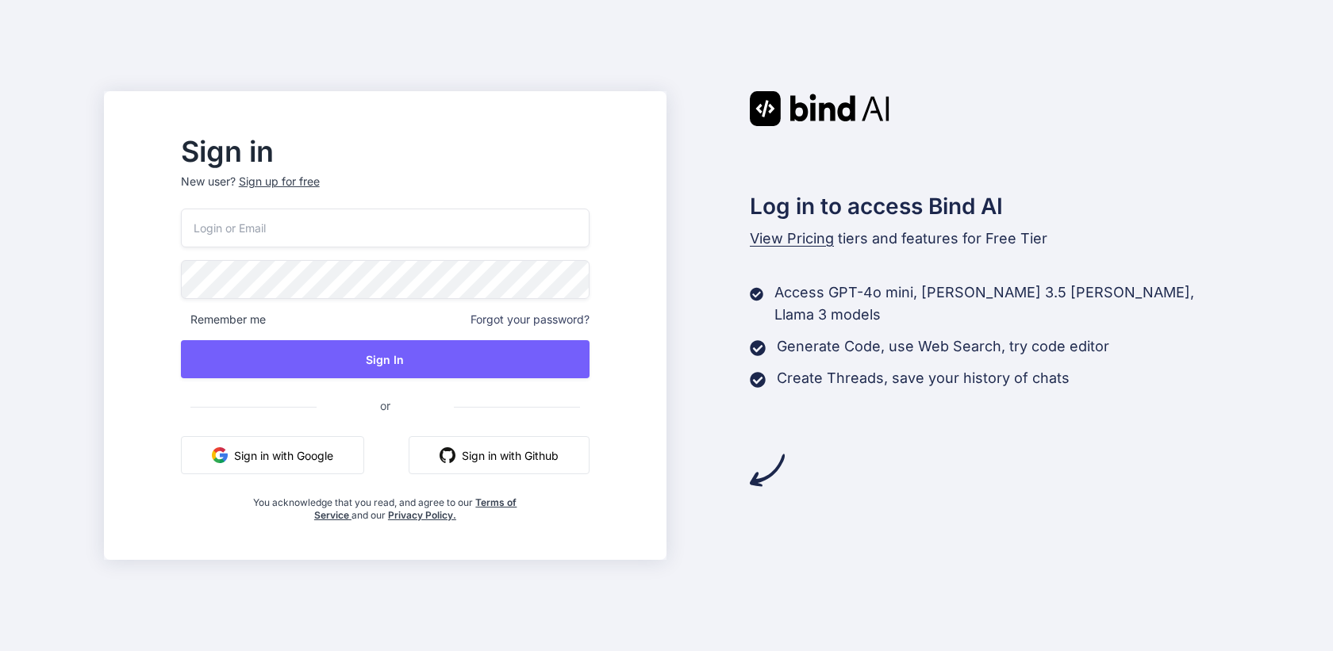
click at [344, 453] on button "Sign in with Google" at bounding box center [272, 455] width 183 height 38
